Goal: Check status

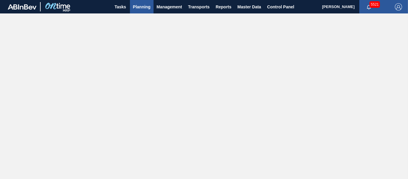
click at [137, 10] on span "Planning" at bounding box center [142, 6] width 18 height 7
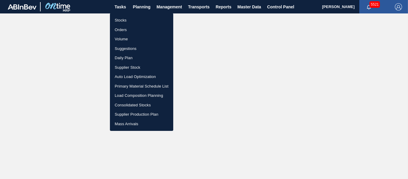
click at [127, 18] on li "Stocks" at bounding box center [141, 21] width 63 height 10
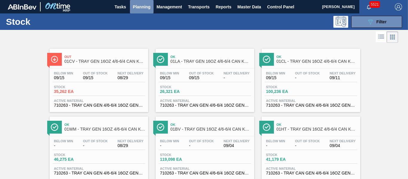
click at [142, 10] on button "Planning" at bounding box center [142, 6] width 24 height 13
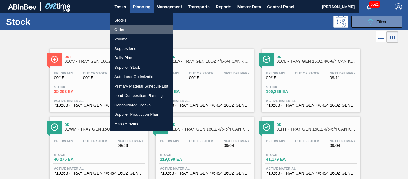
click at [136, 25] on li "Orders" at bounding box center [140, 30] width 63 height 10
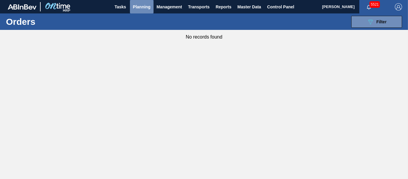
click at [142, 10] on span "Planning" at bounding box center [142, 6] width 18 height 7
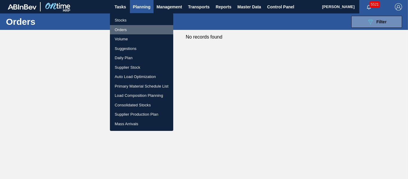
click at [129, 29] on li "Orders" at bounding box center [141, 30] width 63 height 10
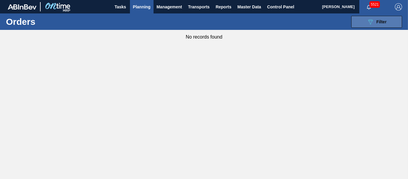
click at [366, 20] on button "089F7B8B-B2A5-4AFE-B5C0-19BA573D28AC Filter" at bounding box center [376, 22] width 51 height 12
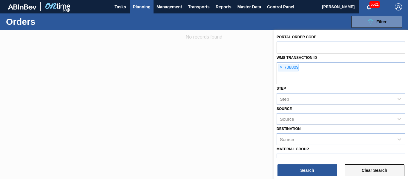
click at [357, 166] on button "Clear Search" at bounding box center [374, 170] width 60 height 12
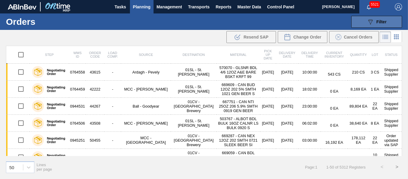
click at [369, 24] on icon "089F7B8B-B2A5-4AFE-B5C0-19BA573D28AC" at bounding box center [369, 21] width 7 height 7
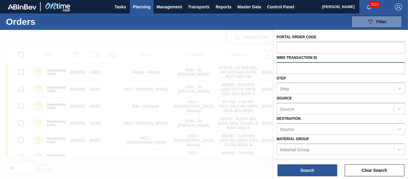
click at [303, 69] on input "text" at bounding box center [340, 67] width 128 height 11
paste input "text"
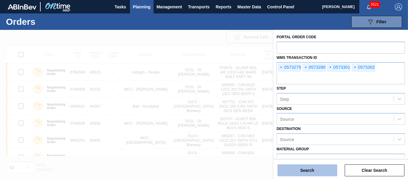
click at [325, 170] on button "Search" at bounding box center [307, 170] width 60 height 12
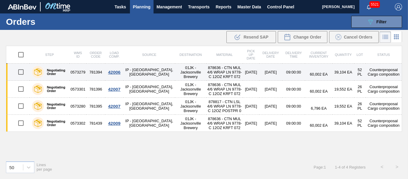
click at [92, 75] on td "781394" at bounding box center [95, 72] width 19 height 17
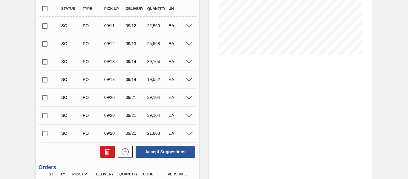
scroll to position [239, 0]
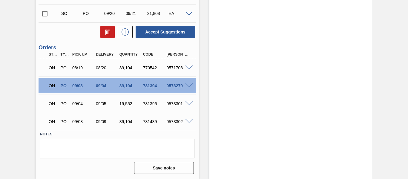
click at [189, 87] on span at bounding box center [188, 85] width 7 height 4
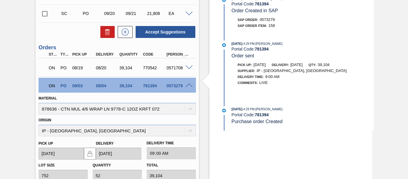
drag, startPoint x: 189, startPoint y: 84, endPoint x: 184, endPoint y: 67, distance: 17.7
click at [189, 83] on span at bounding box center [188, 85] width 7 height 4
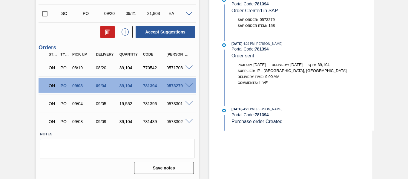
click at [189, 102] on span at bounding box center [188, 103] width 7 height 4
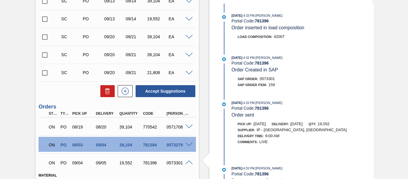
scroll to position [209, 0]
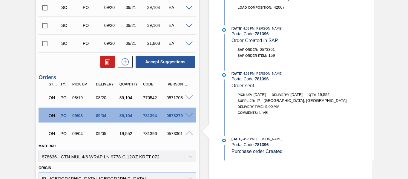
click at [191, 134] on span at bounding box center [188, 133] width 7 height 4
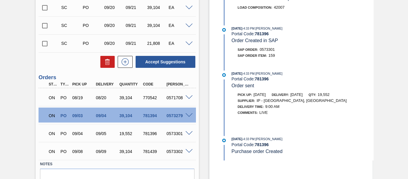
click at [187, 153] on span at bounding box center [188, 151] width 7 height 4
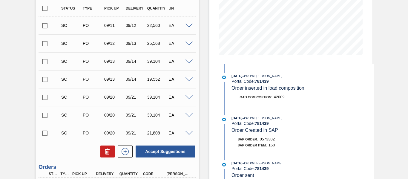
scroll to position [269, 0]
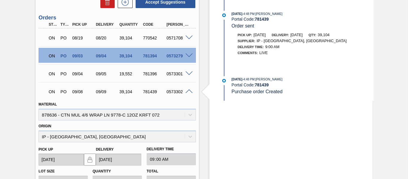
click at [186, 39] on span at bounding box center [188, 38] width 7 height 4
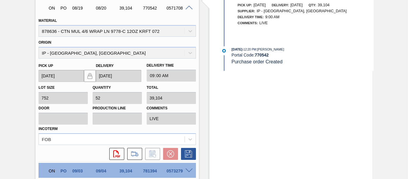
scroll to position [358, 0]
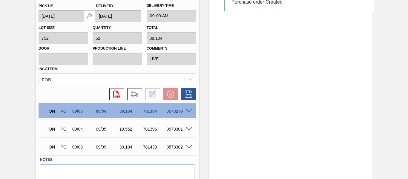
click at [191, 127] on span at bounding box center [188, 129] width 7 height 4
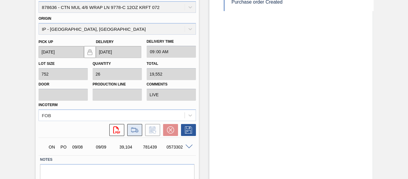
click at [140, 129] on button at bounding box center [134, 130] width 15 height 12
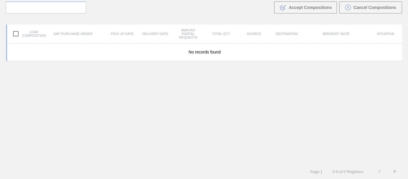
scroll to position [43, 0]
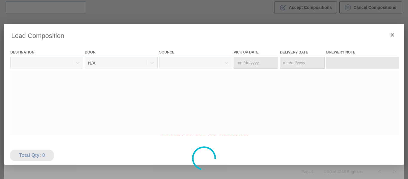
type Date "[DATE]"
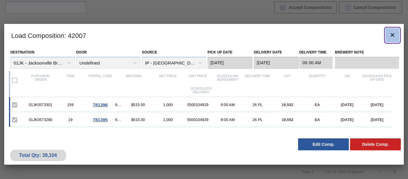
click at [389, 34] on icon "botão de ícone" at bounding box center [391, 34] width 7 height 7
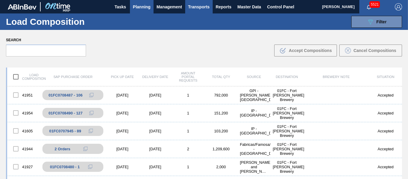
click at [145, 10] on span "Planning" at bounding box center [142, 6] width 18 height 7
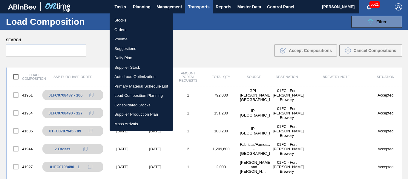
click at [135, 27] on li "Orders" at bounding box center [140, 30] width 63 height 10
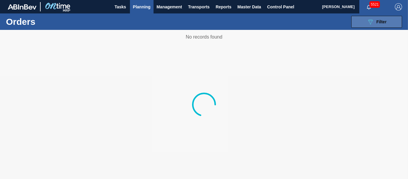
click at [370, 21] on icon at bounding box center [370, 21] width 4 height 5
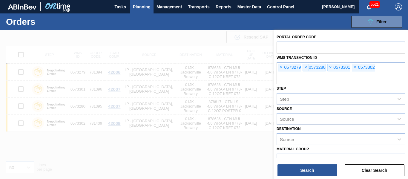
click at [278, 69] on span "×" at bounding box center [281, 67] width 6 height 7
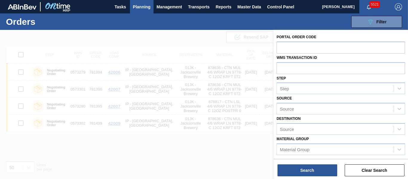
paste input "text"
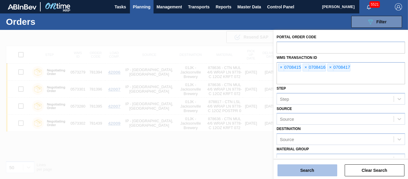
click at [308, 176] on button "Search" at bounding box center [307, 170] width 60 height 12
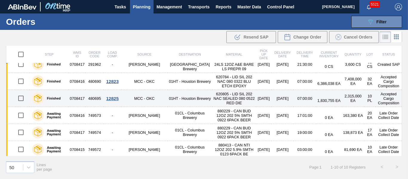
scroll to position [78, 0]
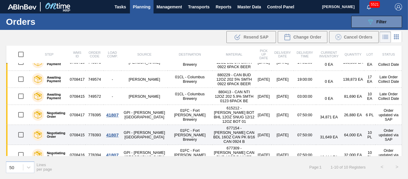
click at [167, 131] on td "01FC - Fort [PERSON_NAME] Brewery" at bounding box center [189, 135] width 45 height 20
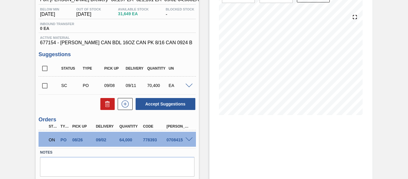
scroll to position [60, 0]
click at [186, 140] on span at bounding box center [188, 139] width 7 height 4
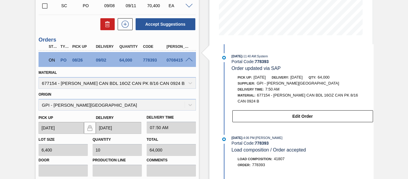
scroll to position [133, 0]
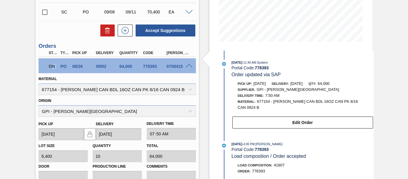
drag, startPoint x: 52, startPoint y: 66, endPoint x: 58, endPoint y: 66, distance: 5.7
click at [58, 66] on div "ON PO 08/26 09/02 64,000 778393 0708415" at bounding box center [115, 66] width 141 height 12
click at [58, 66] on div "PO" at bounding box center [63, 66] width 12 height 5
drag, startPoint x: 58, startPoint y: 66, endPoint x: 43, endPoint y: 66, distance: 14.6
click at [43, 66] on div "ON PO 08/26 09/02 64,000 778393 0708415" at bounding box center [116, 65] width 157 height 15
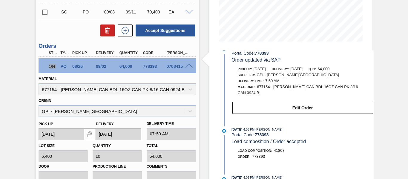
scroll to position [0, 0]
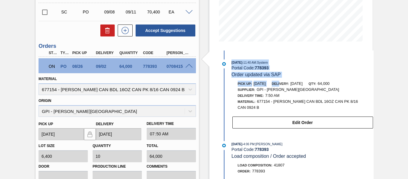
drag, startPoint x: 231, startPoint y: 64, endPoint x: 287, endPoint y: 84, distance: 59.2
click at [287, 84] on div "[DATE] 11:40 AM : System Portal Code: 778393 Order updated via SAP Pick up: [DA…" at bounding box center [297, 95] width 154 height 72
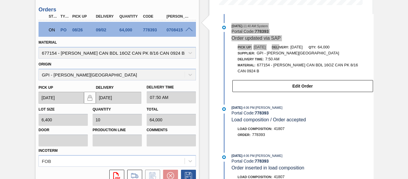
scroll to position [133, 0]
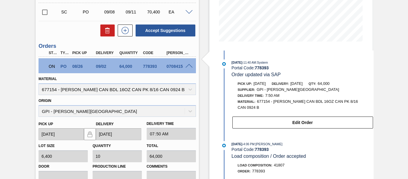
click at [323, 95] on div "Delivery Time : 7:50 AM" at bounding box center [303, 95] width 142 height 6
drag, startPoint x: 296, startPoint y: 84, endPoint x: 310, endPoint y: 84, distance: 13.4
click at [302, 84] on div "Delivery: [DATE]" at bounding box center [287, 84] width 31 height 6
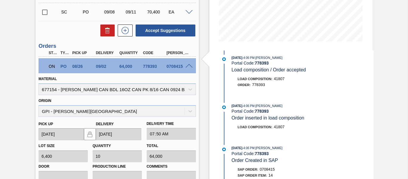
scroll to position [223, 0]
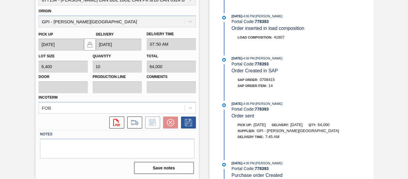
drag, startPoint x: 302, startPoint y: 118, endPoint x: 312, endPoint y: 118, distance: 9.8
click at [302, 122] on span "[DATE]" at bounding box center [296, 124] width 12 height 4
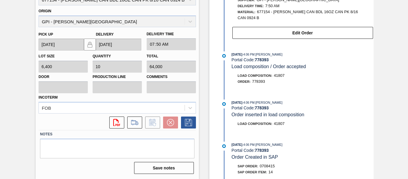
scroll to position [133, 0]
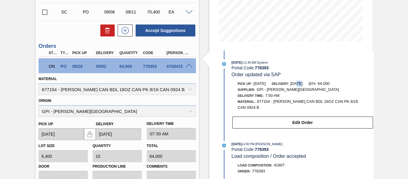
drag, startPoint x: 303, startPoint y: 85, endPoint x: 307, endPoint y: 85, distance: 3.6
click at [302, 85] on span "[DATE]" at bounding box center [296, 83] width 12 height 4
drag, startPoint x: 257, startPoint y: 73, endPoint x: 279, endPoint y: 75, distance: 22.7
click at [278, 75] on span "Order updated via SAP" at bounding box center [255, 74] width 49 height 5
drag, startPoint x: 53, startPoint y: 66, endPoint x: 23, endPoint y: 66, distance: 30.1
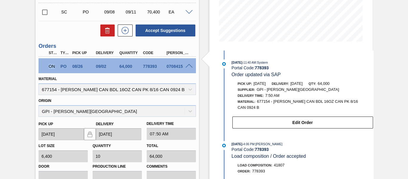
click at [23, 66] on div "Negotiating Order 01FC - [PERSON_NAME] BDL 16OZ CAN CAN PK 8/16 CAN Unit Fort […" at bounding box center [204, 82] width 408 height 371
click at [35, 66] on div "Negotiating Order 01FC - [PERSON_NAME] BDL 16OZ CAN CAN PK 8/16 CAN Unit Fort […" at bounding box center [204, 82] width 408 height 371
drag, startPoint x: 46, startPoint y: 67, endPoint x: 186, endPoint y: 63, distance: 140.3
click at [186, 63] on div "ON PO 08/26 09/02 64,000 778393 0708415" at bounding box center [116, 65] width 157 height 15
click at [191, 66] on span at bounding box center [188, 66] width 7 height 4
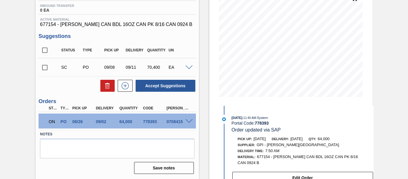
scroll to position [78, 0]
click at [203, 124] on div "Stock From [DATE] to [DATE] Filter 09/06 Stock Projection 33,443 SAP Planning 0…" at bounding box center [285, 65] width 173 height 227
drag, startPoint x: 45, startPoint y: 123, endPoint x: 194, endPoint y: 122, distance: 148.9
click at [194, 122] on div "ON PO 08/26 09/02 64,000 778393 0708415" at bounding box center [116, 120] width 157 height 15
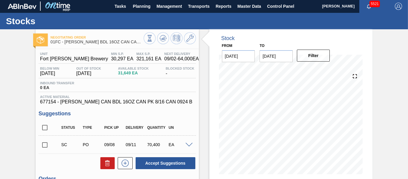
scroll to position [0, 0]
